Goal: Information Seeking & Learning: Understand process/instructions

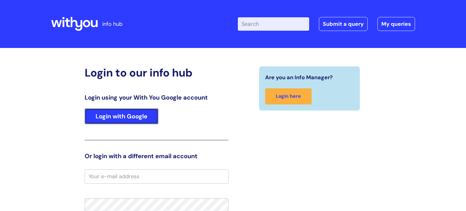
click at [124, 116] on link "Login with Google" at bounding box center [122, 116] width 74 height 16
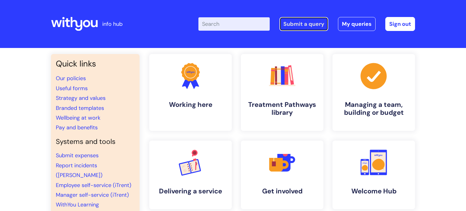
click at [294, 21] on link "Submit a query" at bounding box center [303, 24] width 49 height 14
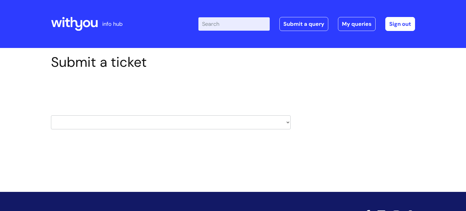
click at [169, 120] on select "HR / People IT and Support Clinical Drug Alerts Finance Accounts Data Support T…" at bounding box center [171, 122] width 240 height 14
select select "information_requests_&_reports_-_data_analysts"
click at [51, 115] on select "HR / People IT and Support Clinical Drug Alerts Finance Accounts Data Support T…" at bounding box center [171, 122] width 240 height 14
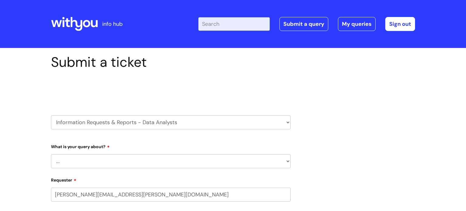
select select "80004157222"
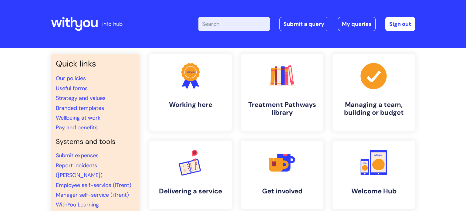
click at [227, 26] on input "Enter your search term here..." at bounding box center [233, 23] width 71 height 13
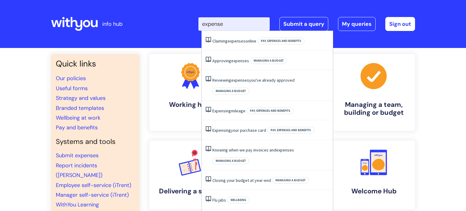
type input "expenses"
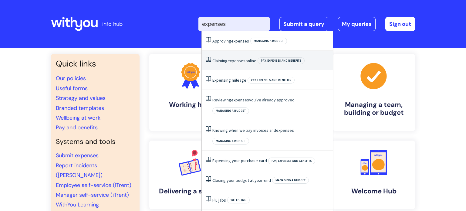
click at [237, 62] on span "expenses" at bounding box center [236, 60] width 18 height 5
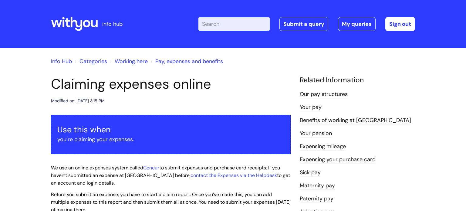
click at [236, 82] on h1 "Claiming expenses online" at bounding box center [171, 84] width 240 height 16
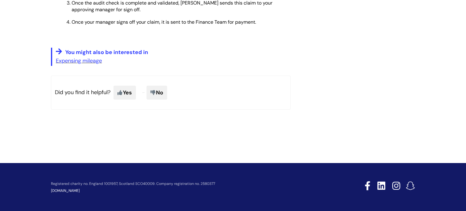
scroll to position [740, 0]
